Goal: Obtain resource: Download file/media

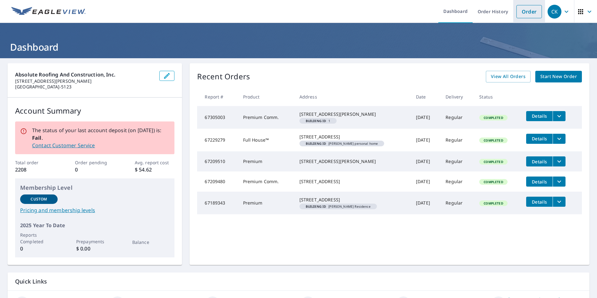
drag, startPoint x: 524, startPoint y: 12, endPoint x: 512, endPoint y: 14, distance: 12.8
click at [524, 13] on link "Order" at bounding box center [528, 11] width 25 height 13
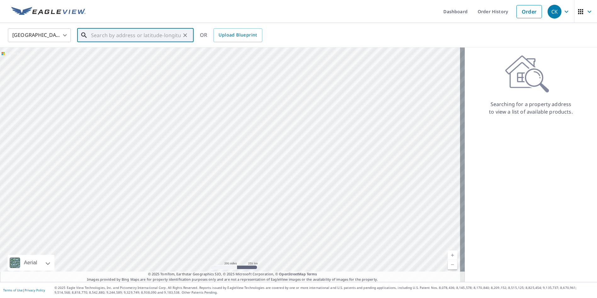
click at [125, 37] on input "text" at bounding box center [136, 35] width 90 height 18
paste input "[STREET_ADDRESS] [STREET_ADDRESS][US_STATE]"
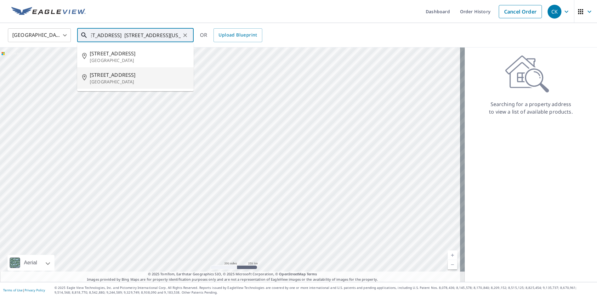
click at [118, 76] on span "[STREET_ADDRESS]" at bounding box center [139, 75] width 99 height 8
type input "[STREET_ADDRESS]"
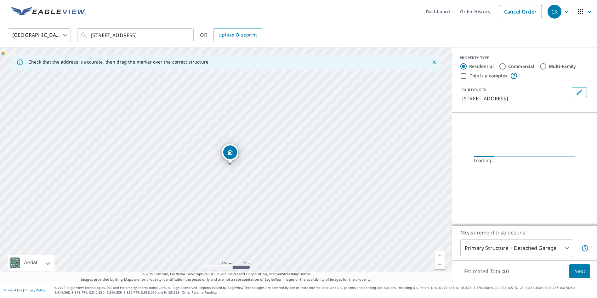
scroll to position [0, 0]
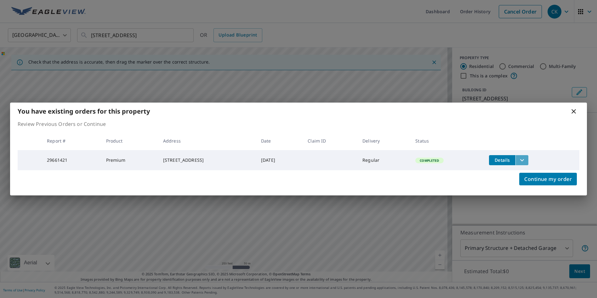
click at [524, 159] on icon "filesDropdownBtn-29661421" at bounding box center [522, 160] width 4 height 2
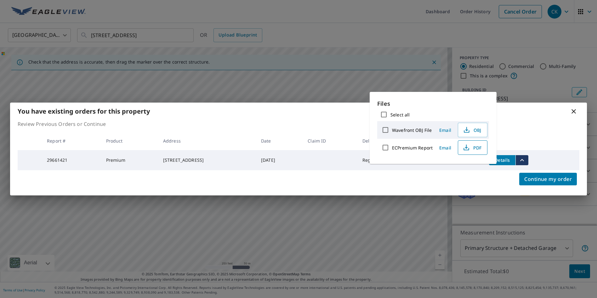
click at [476, 148] on span "PDF" at bounding box center [472, 148] width 20 height 8
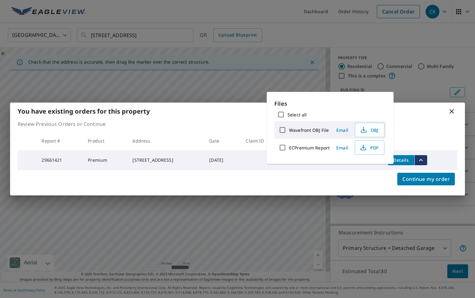
drag, startPoint x: 454, startPoint y: 111, endPoint x: 443, endPoint y: 115, distance: 11.5
click at [454, 111] on icon at bounding box center [452, 112] width 8 height 8
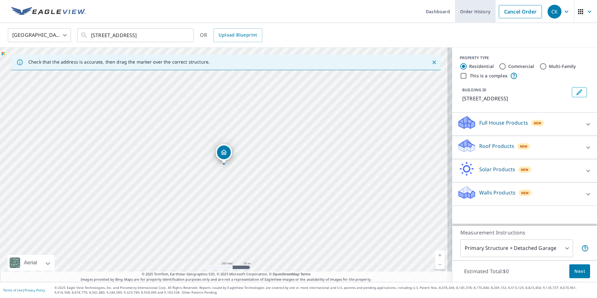
click at [473, 12] on link "Order History" at bounding box center [475, 11] width 41 height 23
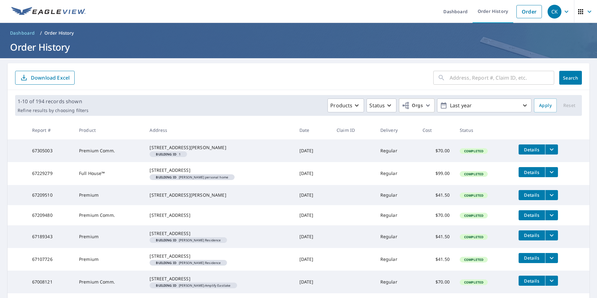
click at [545, 150] on button "filesDropdownBtn-67305003" at bounding box center [551, 149] width 13 height 10
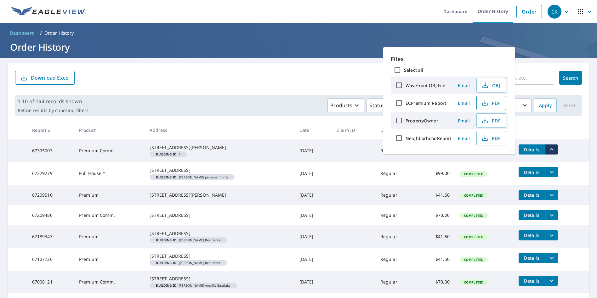
click at [493, 100] on span "PDF" at bounding box center [490, 103] width 20 height 8
drag, startPoint x: 549, startPoint y: 48, endPoint x: 508, endPoint y: 48, distance: 41.5
click at [549, 48] on h1 "Order History" at bounding box center [298, 47] width 581 height 13
